Goal: Information Seeking & Learning: Learn about a topic

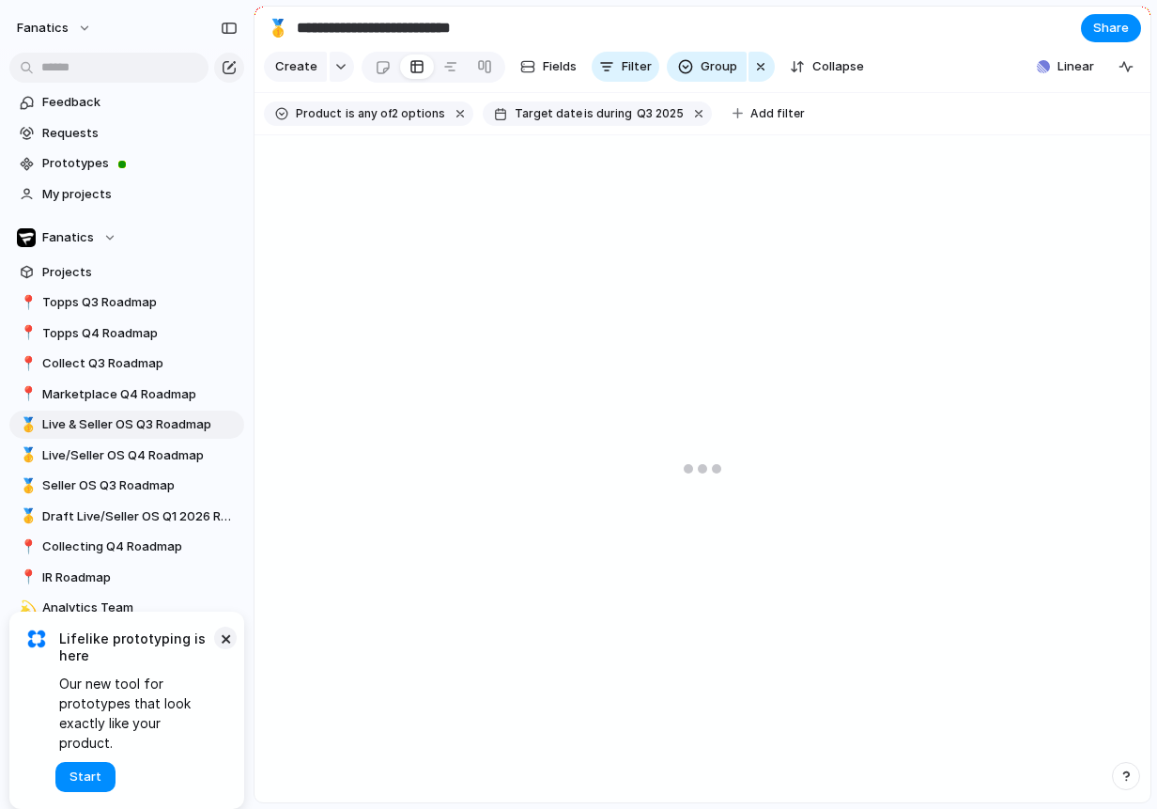
click at [227, 649] on button "×" at bounding box center [225, 638] width 23 height 23
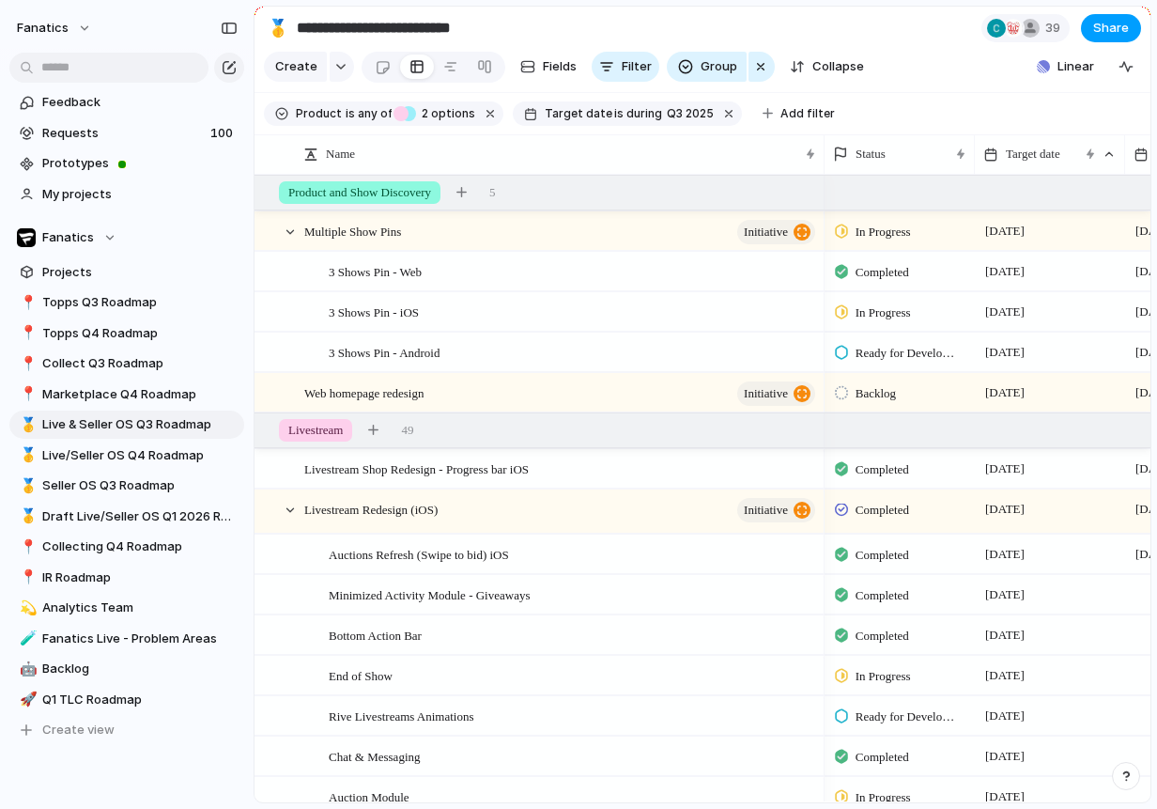
click at [1108, 25] on span "Share" at bounding box center [1112, 28] width 36 height 19
click at [817, 28] on div "Share ' Live & Seller OS Q3 Roadmap ' Anyone at Fanatics Full access Public use…" at bounding box center [578, 404] width 1157 height 809
click at [340, 67] on div "button" at bounding box center [340, 67] width 13 height 8
click at [340, 67] on div "Launch Workstream Initiative Goal Objective Key result Program Project Request …" at bounding box center [578, 404] width 1157 height 809
click at [224, 30] on div "button" at bounding box center [229, 28] width 17 height 13
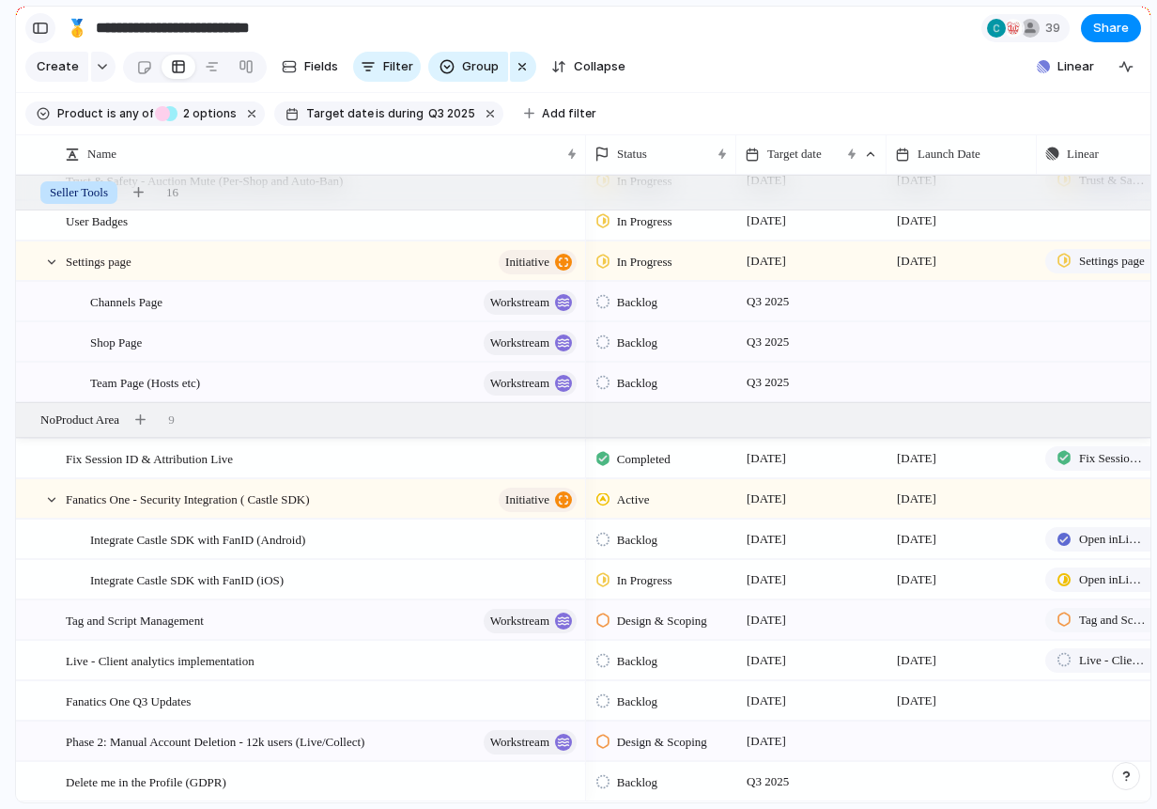
click at [43, 31] on div "button" at bounding box center [40, 28] width 17 height 13
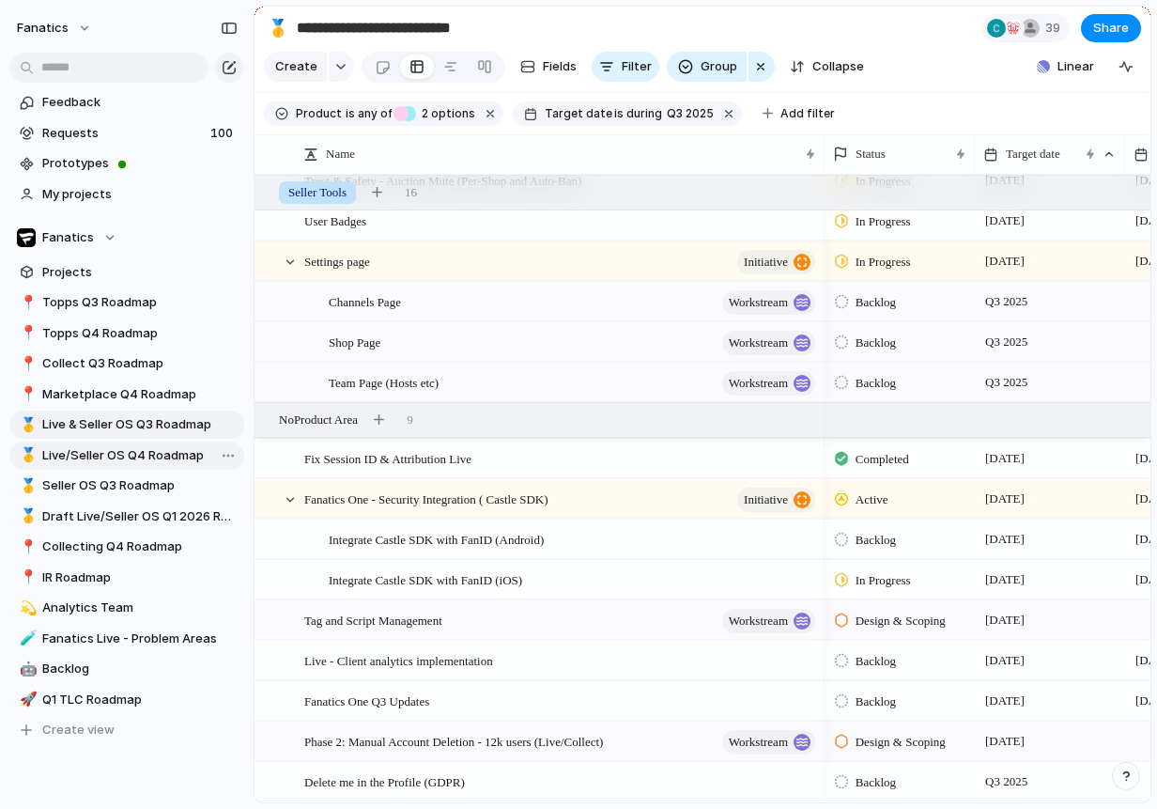
click at [74, 460] on span "Live/Seller OS Q4 Roadmap" at bounding box center [139, 455] width 195 height 19
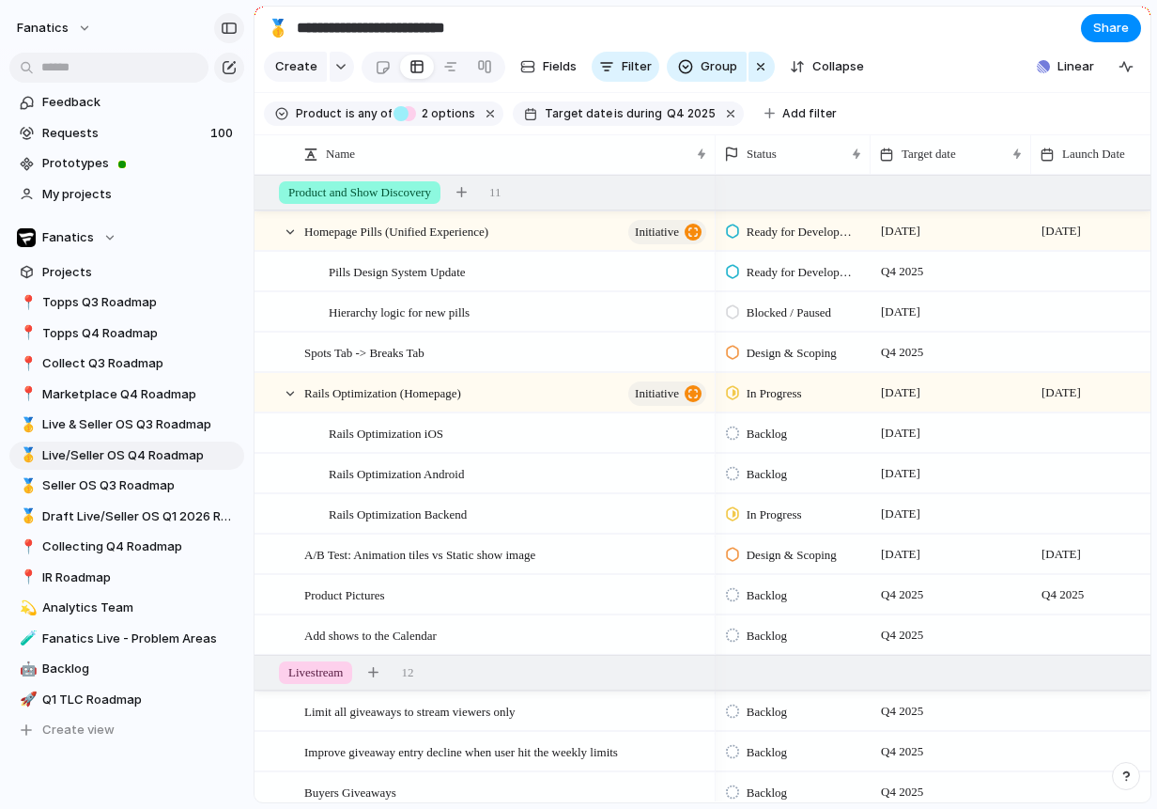
click at [232, 34] on button "button" at bounding box center [229, 28] width 30 height 30
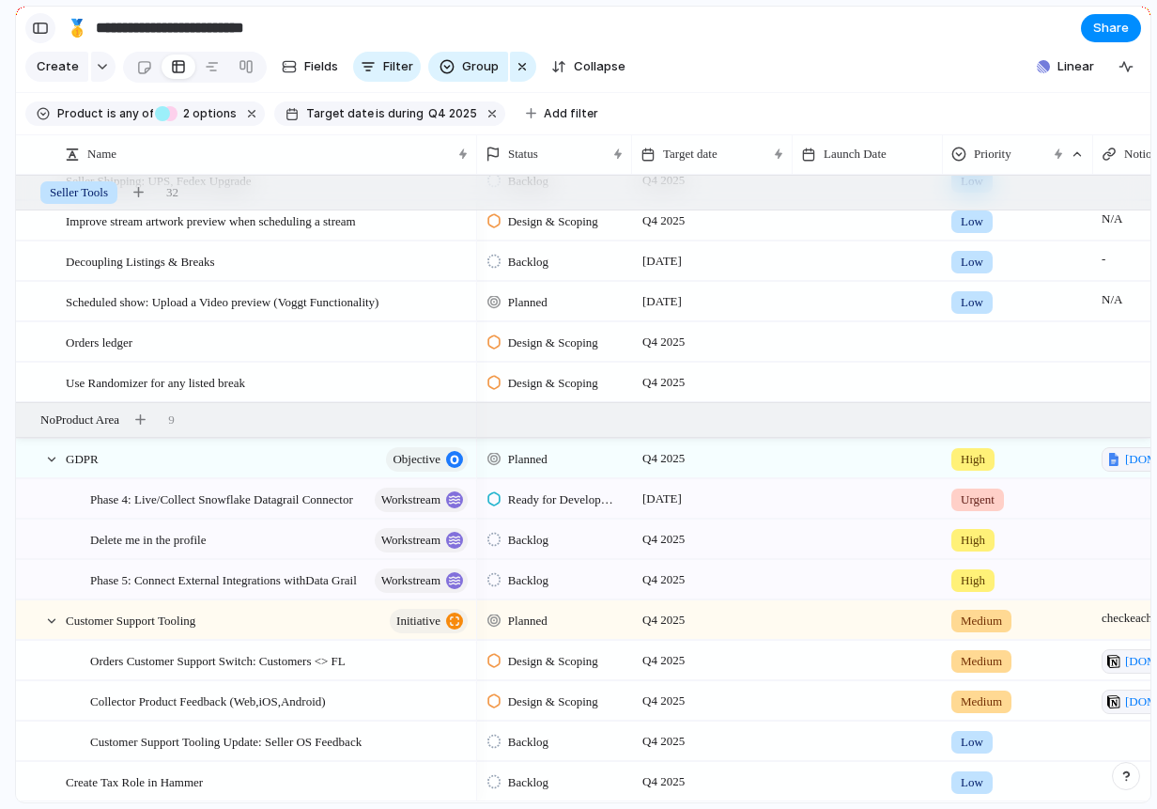
click at [39, 23] on div "button" at bounding box center [40, 28] width 17 height 13
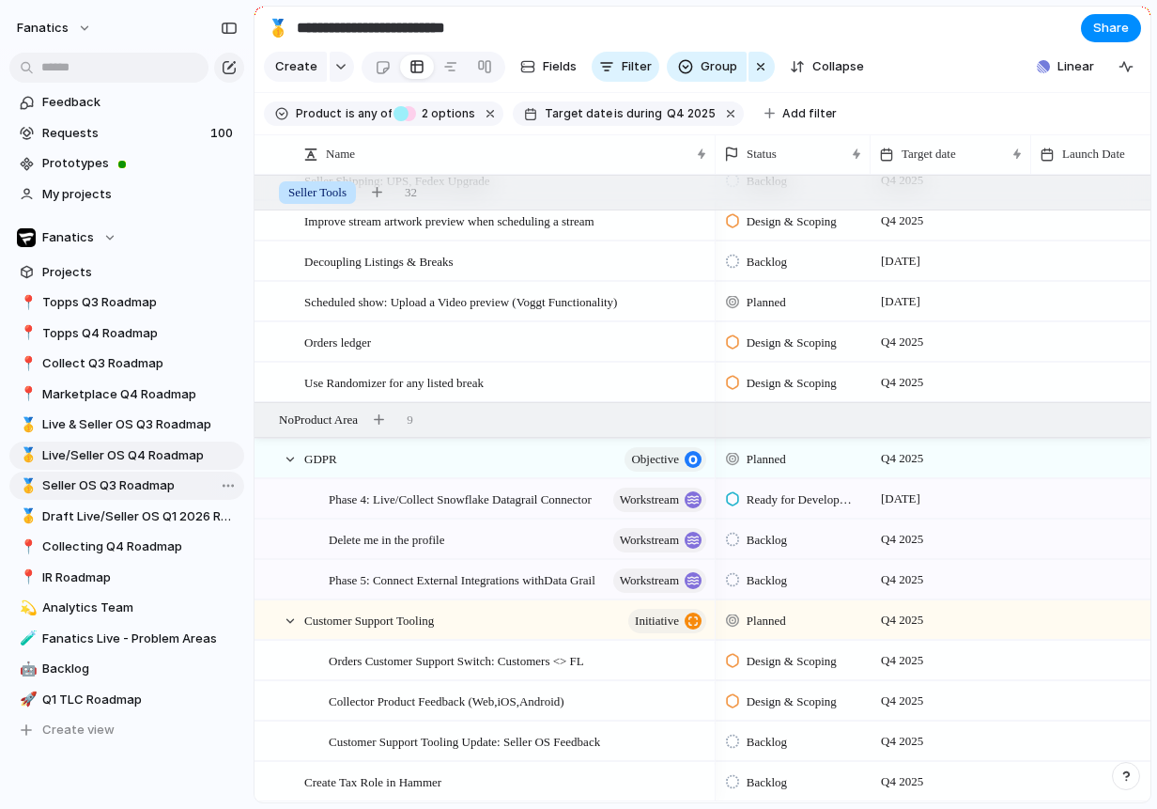
click at [69, 486] on span "Seller OS Q3 Roadmap" at bounding box center [139, 485] width 195 height 19
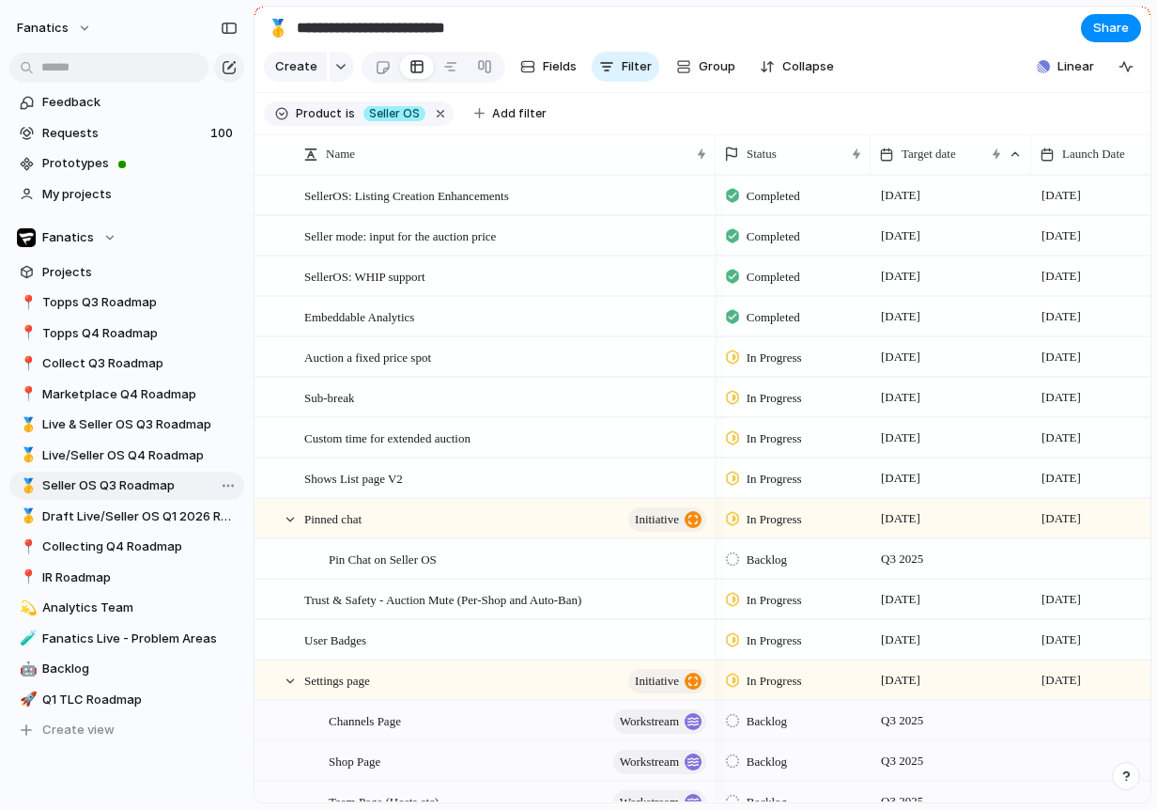
type input "**********"
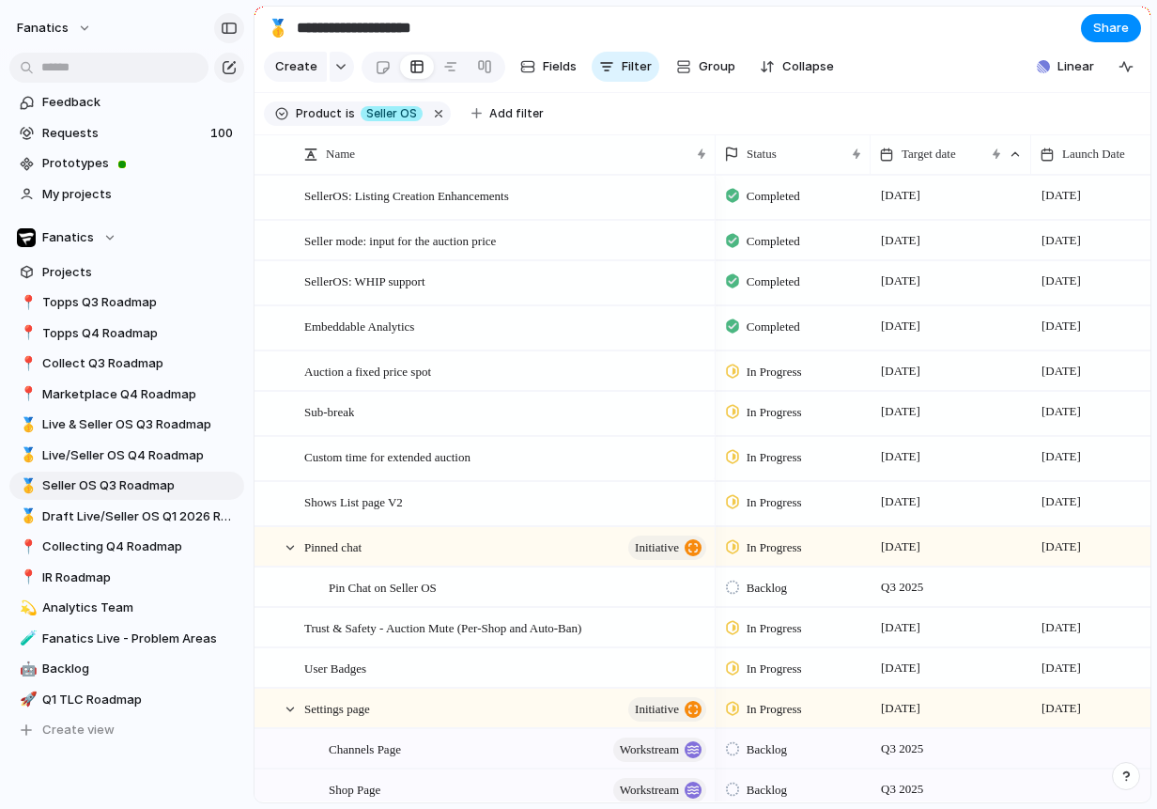
click at [223, 33] on div "button" at bounding box center [229, 28] width 17 height 13
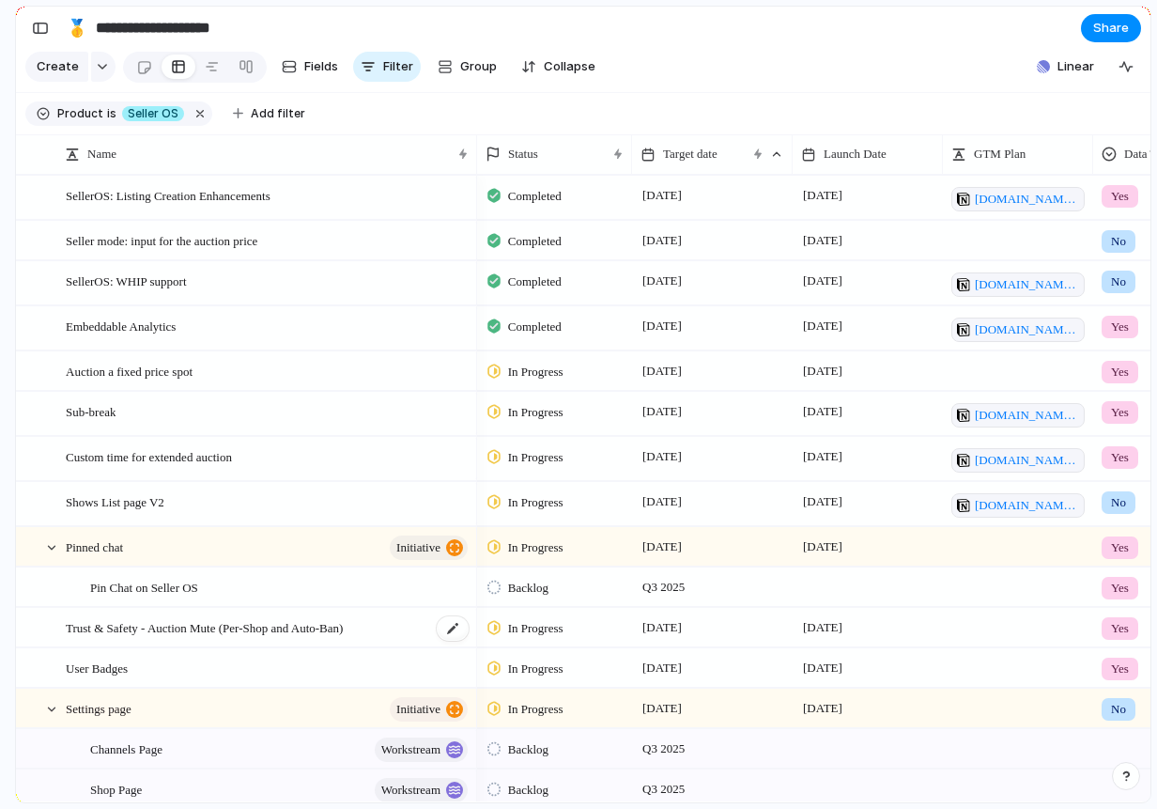
click at [82, 638] on div "Trust & Safety - Auction Mute (Per-Shop and Auto-Ban)" at bounding box center [268, 628] width 405 height 39
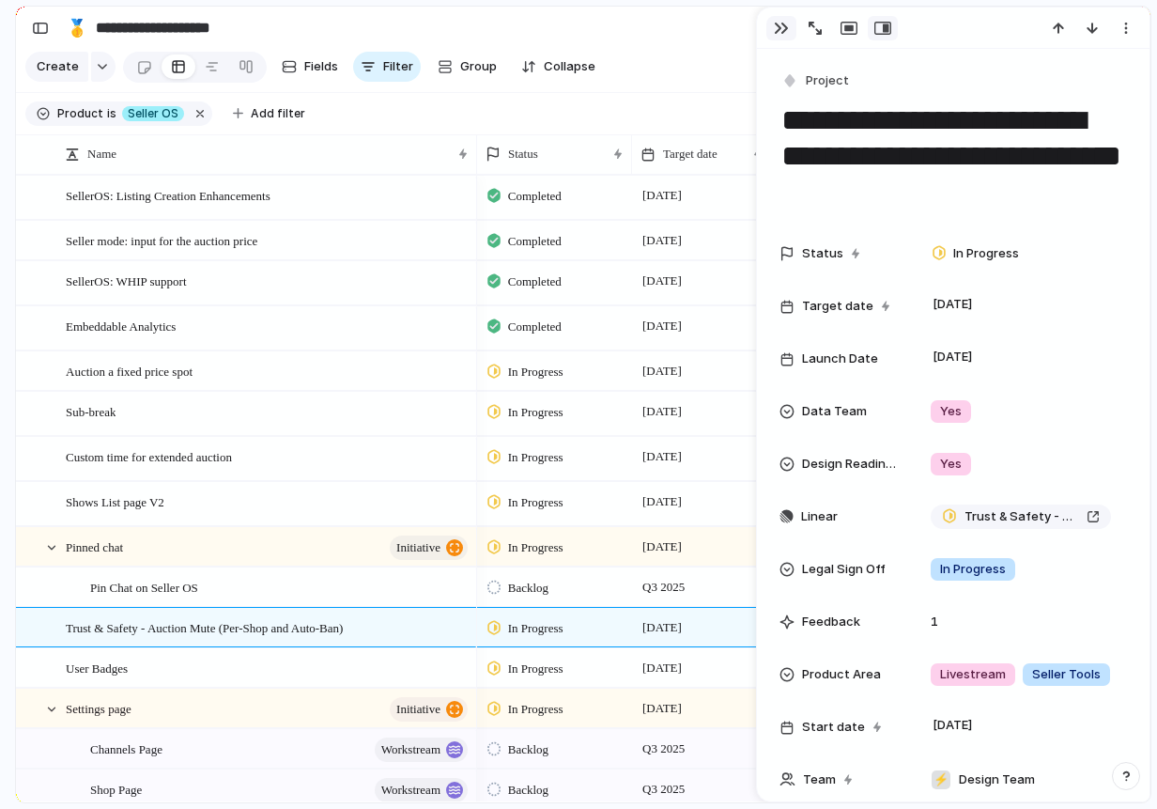
click at [778, 22] on div "button" at bounding box center [781, 28] width 15 height 15
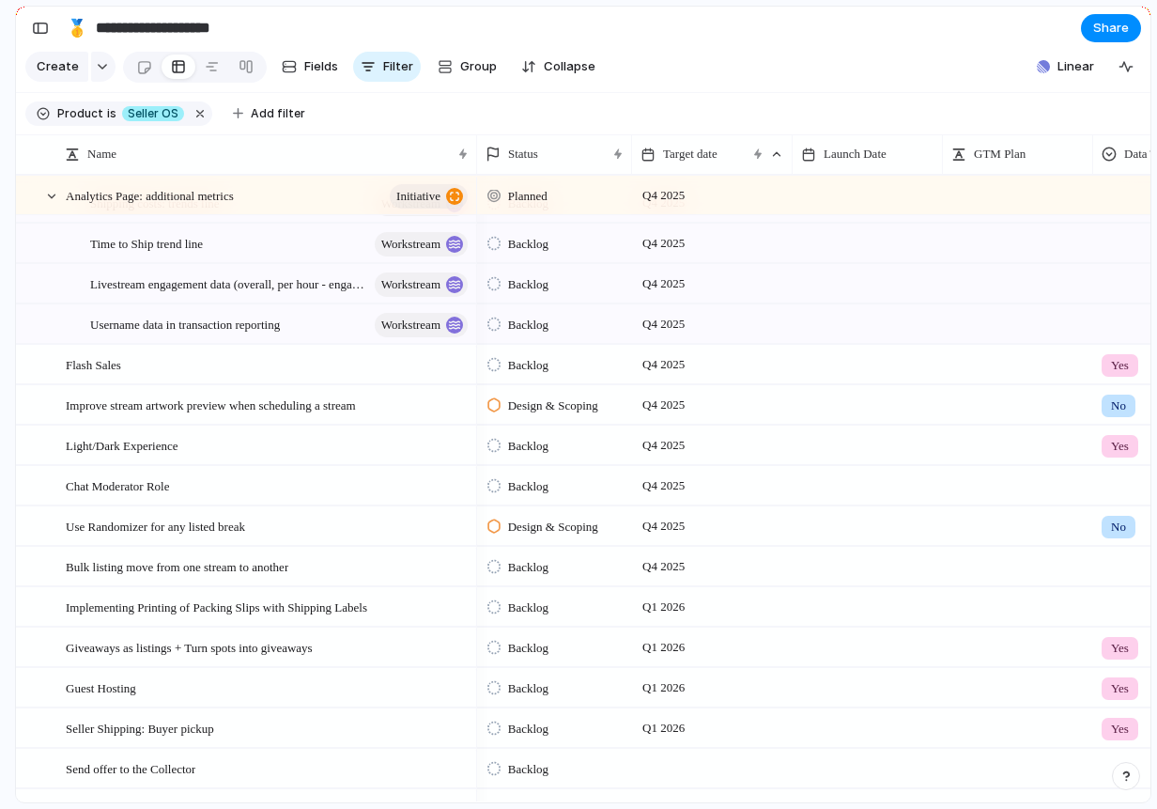
scroll to position [2027, 0]
